Goal: Information Seeking & Learning: Learn about a topic

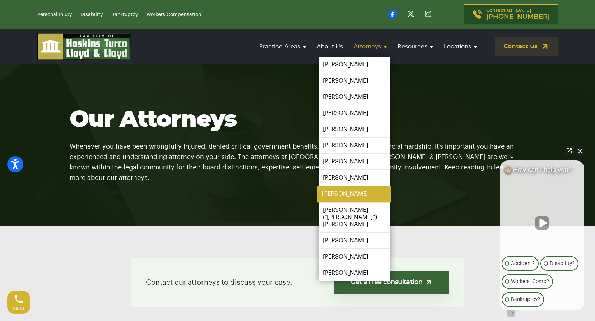
click at [362, 197] on link "[PERSON_NAME]" at bounding box center [354, 194] width 74 height 16
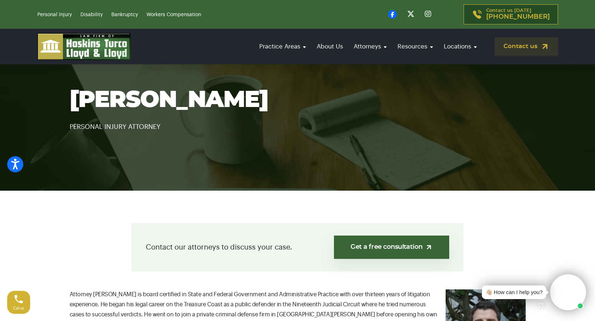
scroll to position [215, 0]
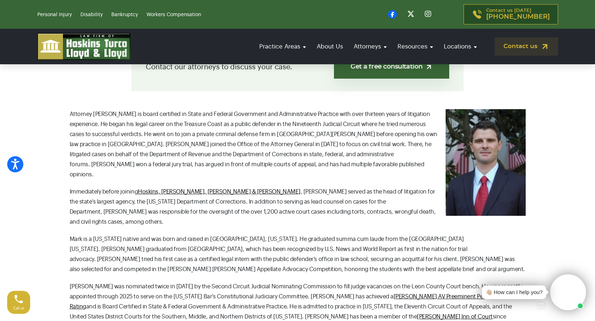
click at [295, 234] on p "Mark is a [US_STATE] native and was born and raised in [GEOGRAPHIC_DATA], [US_S…" at bounding box center [298, 254] width 456 height 40
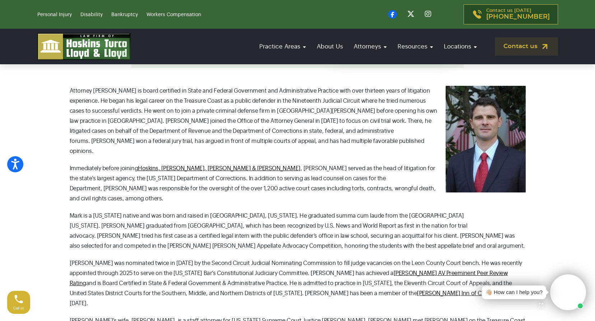
scroll to position [251, 0]
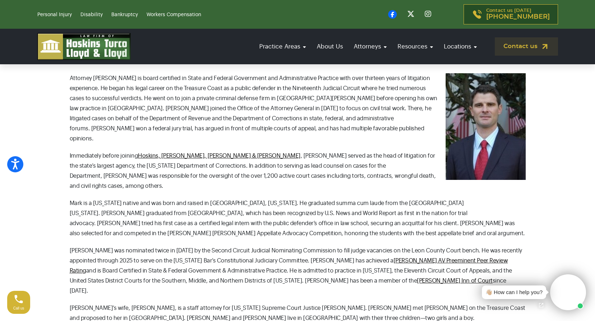
click at [240, 303] on p "[PERSON_NAME]’s wife, [PERSON_NAME], is a staff attorney for [US_STATE] Supreme…" at bounding box center [298, 313] width 456 height 20
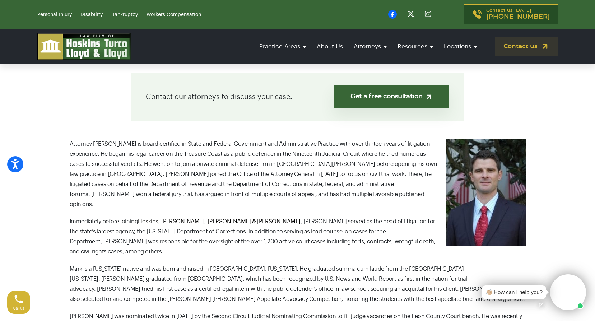
scroll to position [215, 0]
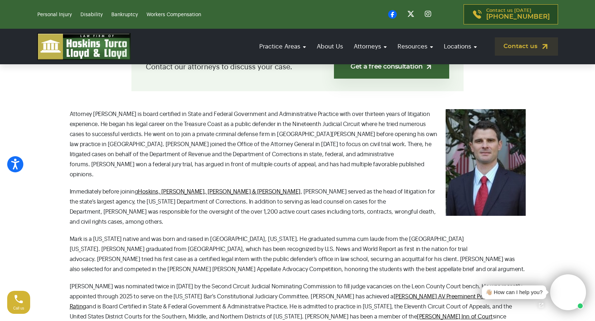
click at [264, 205] on p "Immediately before joining Hoskins, Turco, [PERSON_NAME] & [PERSON_NAME] served…" at bounding box center [298, 207] width 456 height 40
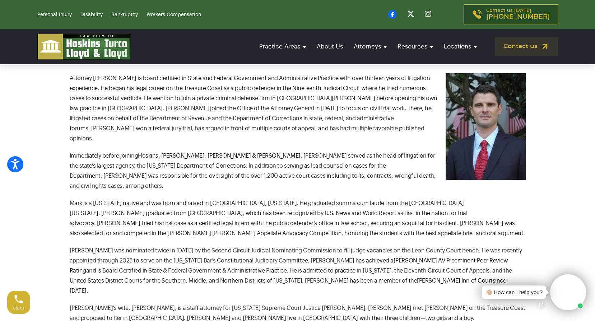
scroll to position [287, 0]
